Goal: Navigation & Orientation: Find specific page/section

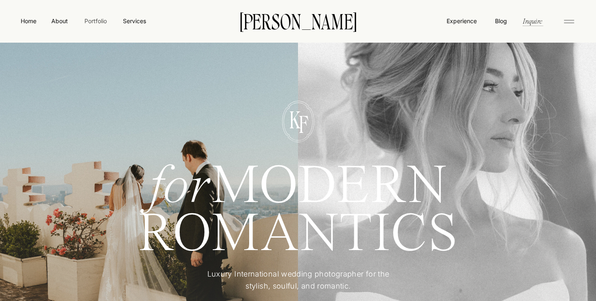
click at [98, 22] on nav "Portfolio" at bounding box center [95, 21] width 29 height 9
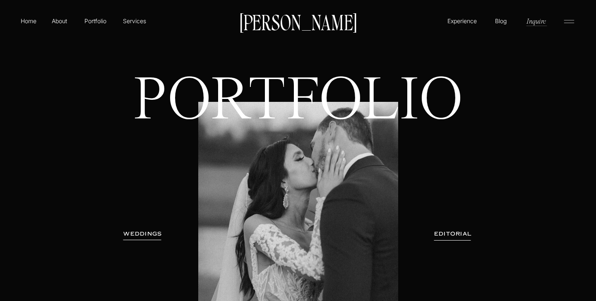
scroll to position [216, 0]
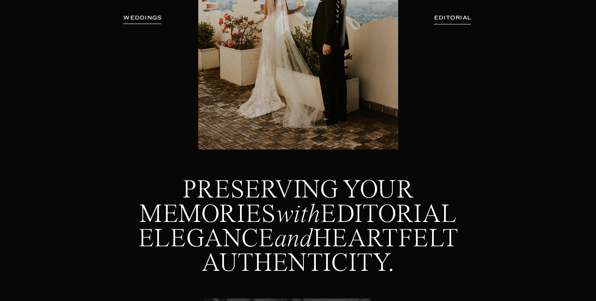
click at [126, 19] on h3 "WEDDINGS" at bounding box center [143, 18] width 52 height 8
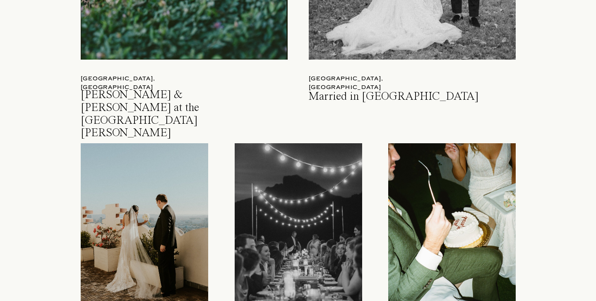
scroll to position [1215, 0]
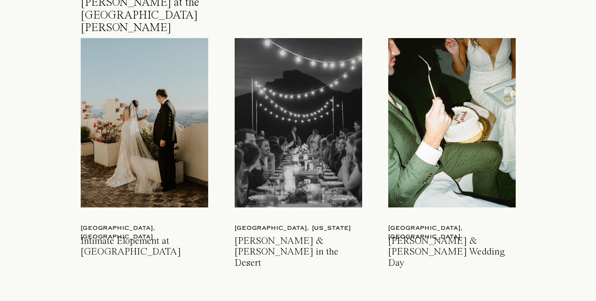
click at [421, 112] on div at bounding box center [452, 122] width 128 height 169
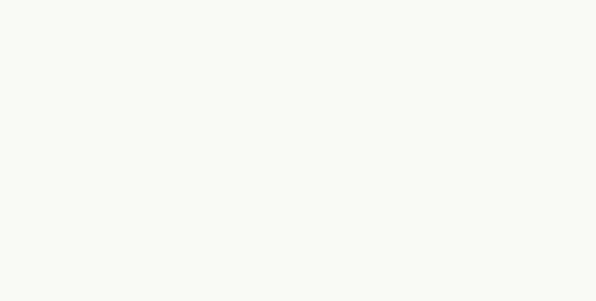
scroll to position [15585, 0]
